Goal: Check status: Check status

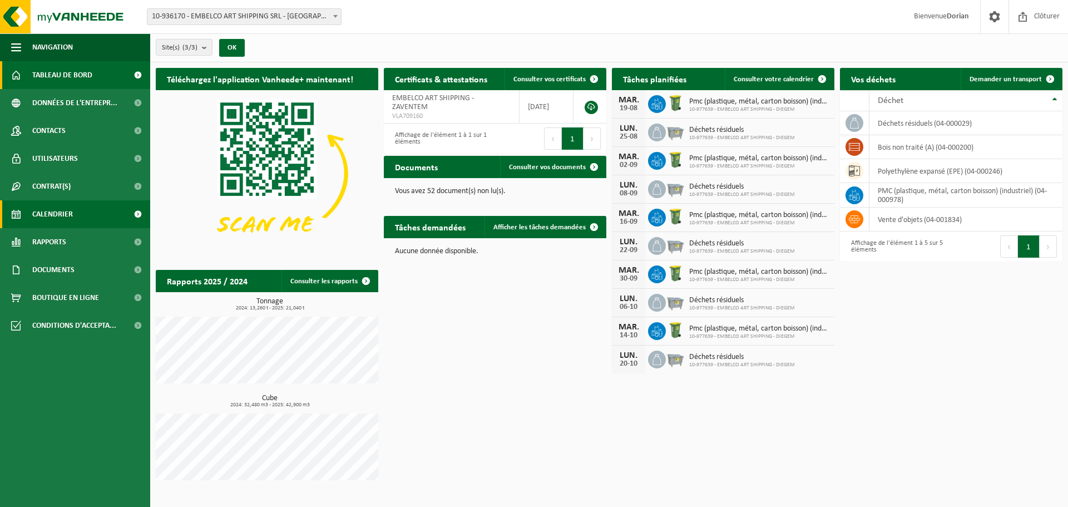
click at [75, 218] on link "Calendrier" at bounding box center [75, 214] width 150 height 28
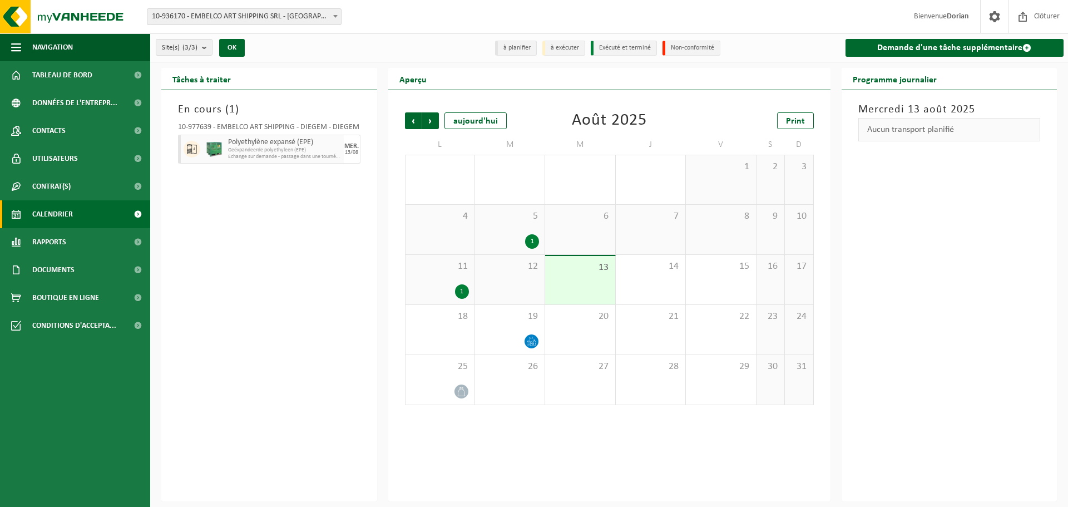
click at [492, 233] on div "5 1" at bounding box center [510, 230] width 70 height 50
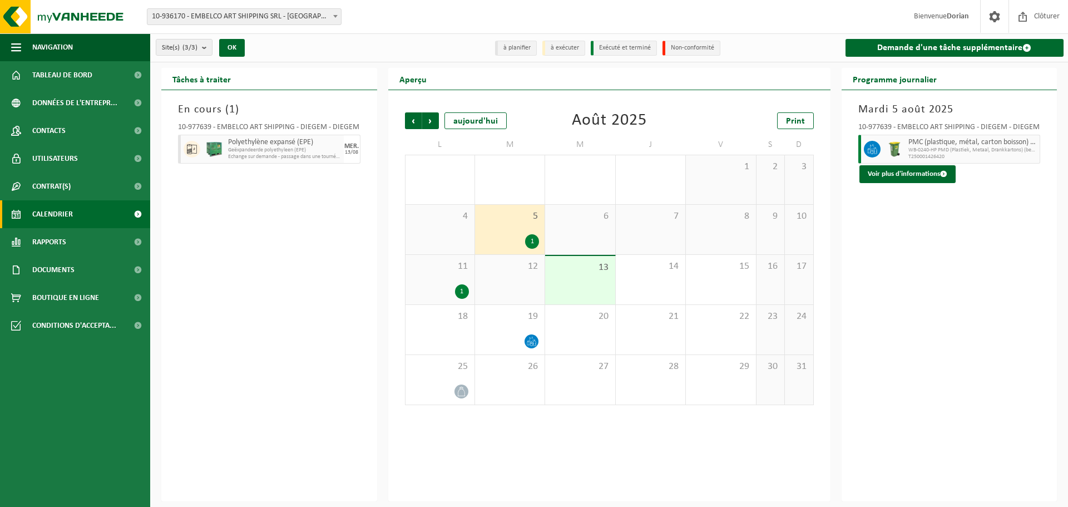
click at [444, 282] on div "11 1" at bounding box center [440, 280] width 69 height 50
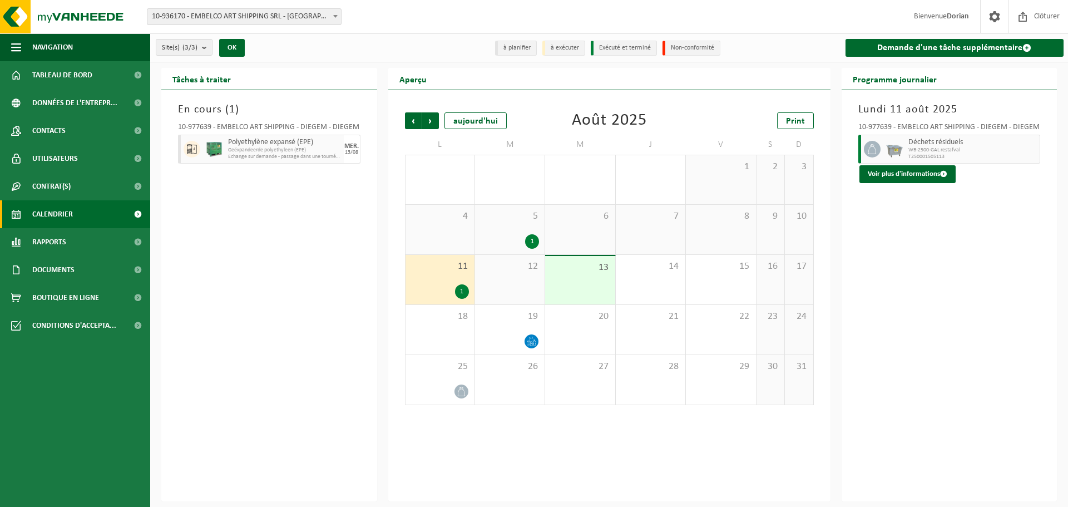
click at [522, 236] on div "1" at bounding box center [510, 241] width 58 height 14
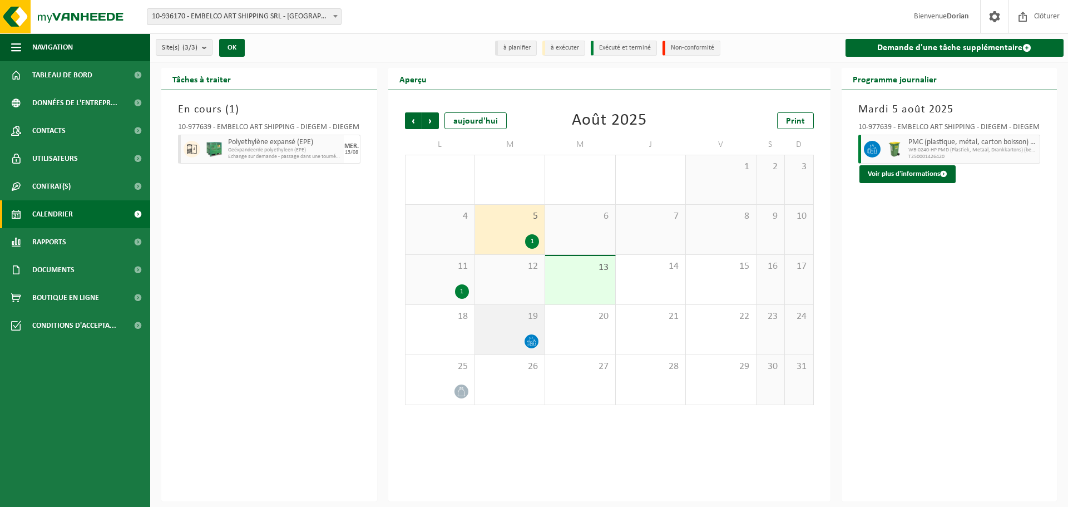
click at [500, 325] on div "19" at bounding box center [510, 330] width 70 height 50
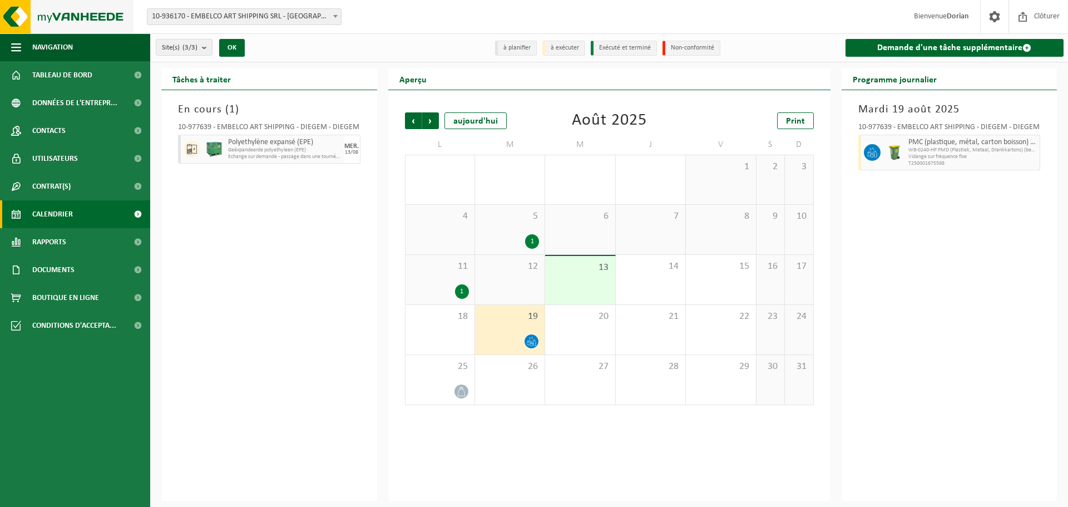
click at [53, 19] on img at bounding box center [67, 16] width 134 height 33
